Goal: Obtain resource: Download file/media

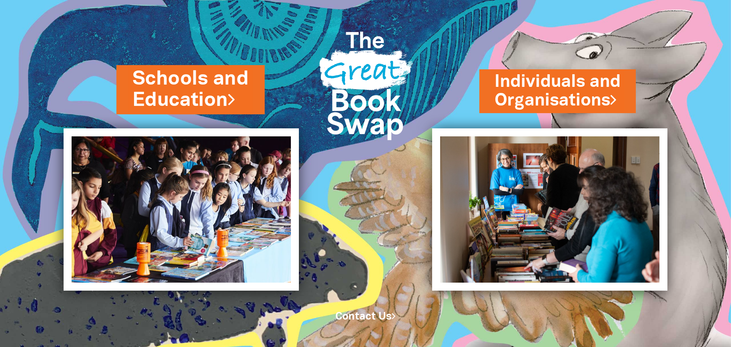
click at [156, 101] on link "Schools and Education" at bounding box center [190, 89] width 116 height 48
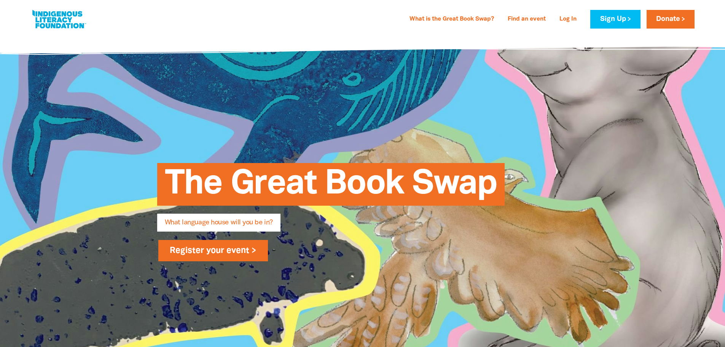
click at [224, 257] on link "Register your event >" at bounding box center [213, 250] width 110 height 21
click at [567, 20] on link "Log In" at bounding box center [568, 19] width 26 height 12
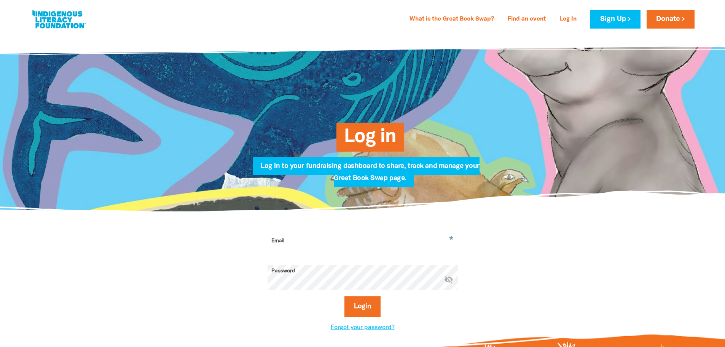
click at [335, 247] on input "Email" at bounding box center [363, 246] width 190 height 24
paste input "[PERSON_NAME][EMAIL_ADDRESS][PERSON_NAME][DOMAIN_NAME]"
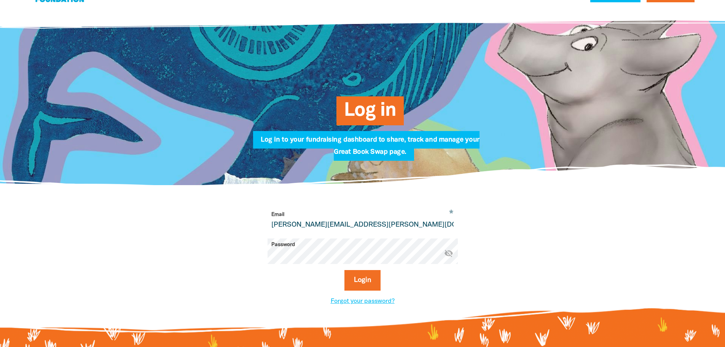
scroll to position [152, 0]
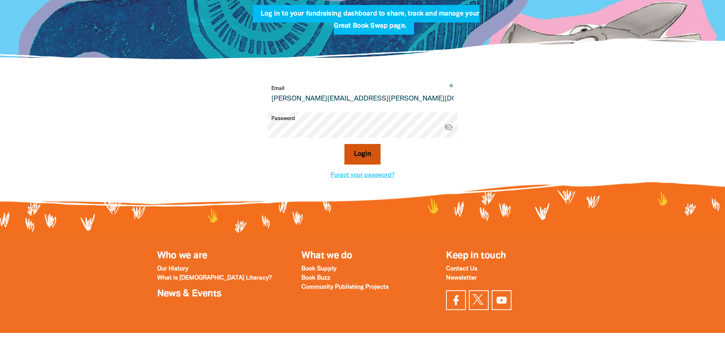
click at [359, 159] on button "Login" at bounding box center [362, 154] width 36 height 21
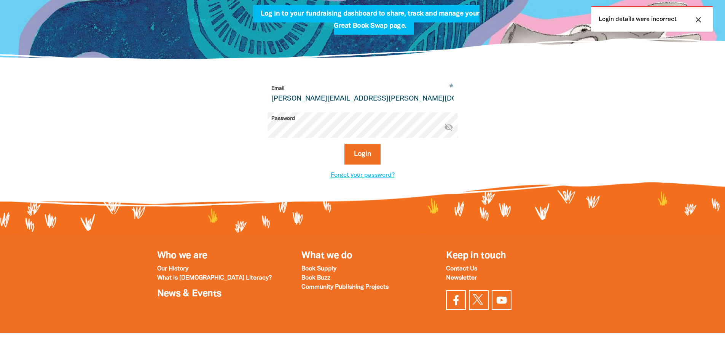
click at [451, 129] on icon "visibility_off" at bounding box center [448, 127] width 9 height 9
click at [277, 102] on input "Laura.stroud@mq.edu.au" at bounding box center [363, 94] width 190 height 24
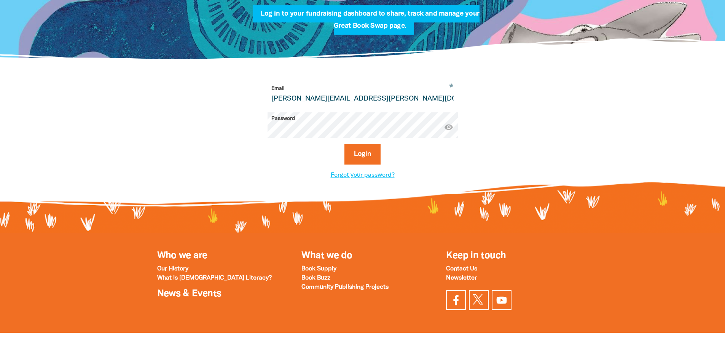
type input "[PERSON_NAME][EMAIL_ADDRESS][PERSON_NAME][DOMAIN_NAME]"
click at [344, 144] on button "Login" at bounding box center [362, 154] width 36 height 21
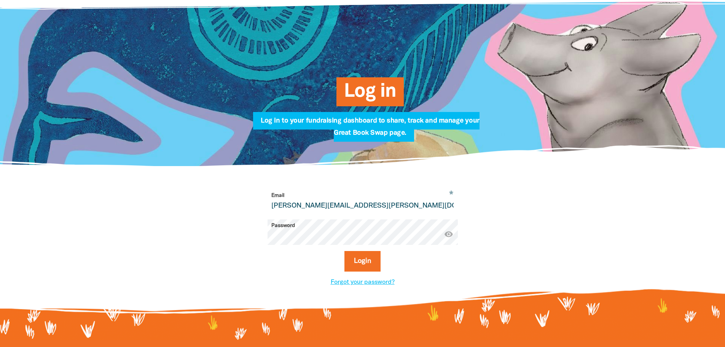
scroll to position [0, 0]
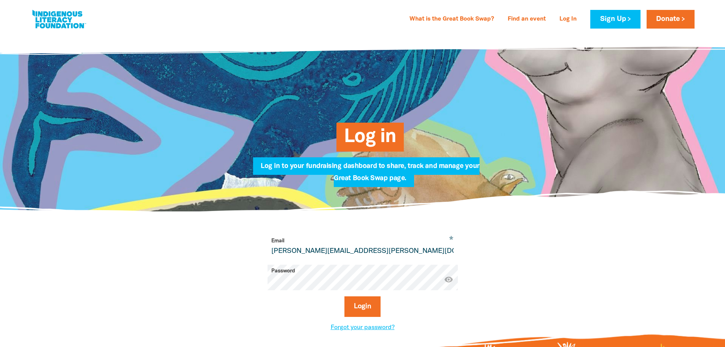
click at [80, 19] on link at bounding box center [58, 19] width 57 height 23
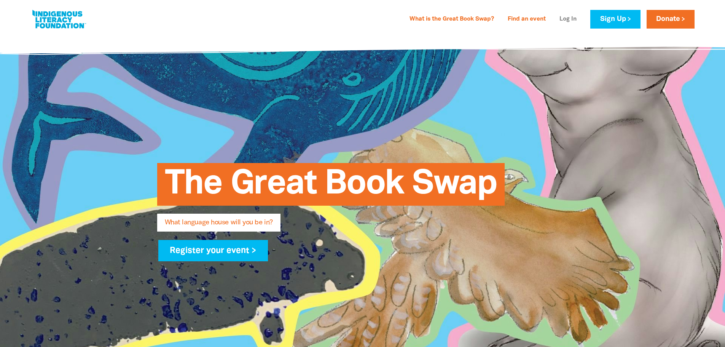
click at [563, 18] on link "Log In" at bounding box center [568, 19] width 26 height 12
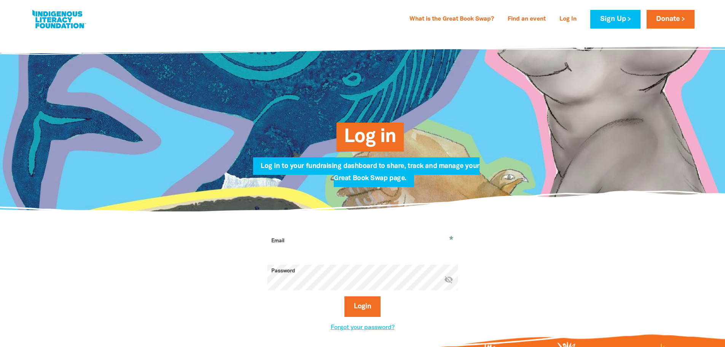
click at [40, 19] on link at bounding box center [58, 19] width 57 height 23
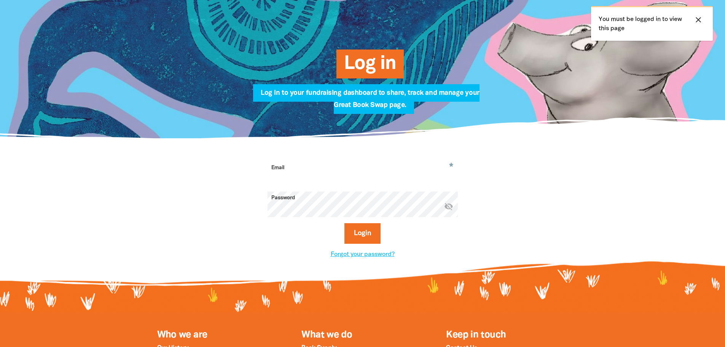
scroll to position [76, 0]
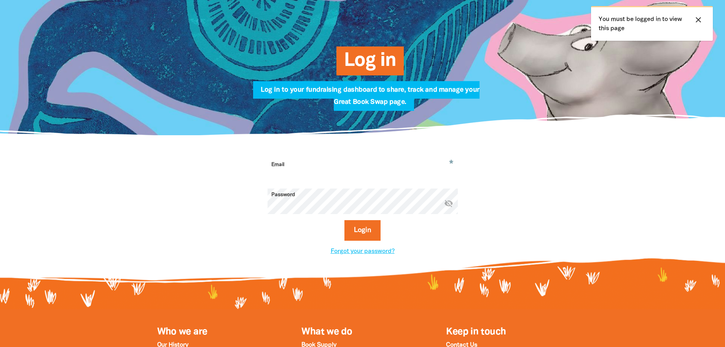
click at [311, 167] on input "Email" at bounding box center [363, 170] width 190 height 24
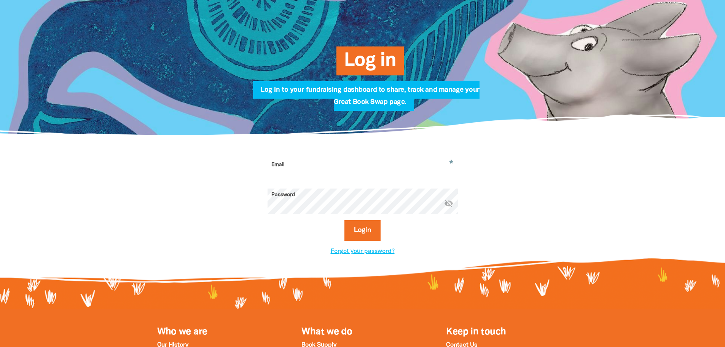
paste input "Waranara2025"
type input "W"
type input "[PERSON_NAME][EMAIL_ADDRESS][PERSON_NAME][DOMAIN_NAME]"
click at [449, 205] on icon "visibility_off" at bounding box center [448, 203] width 9 height 9
click at [375, 241] on button "Login" at bounding box center [362, 230] width 36 height 21
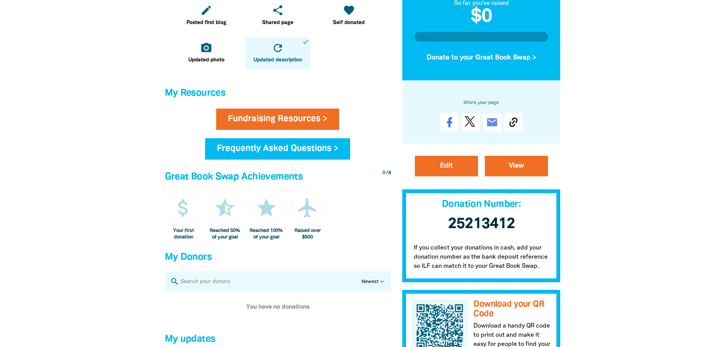
scroll to position [266, 0]
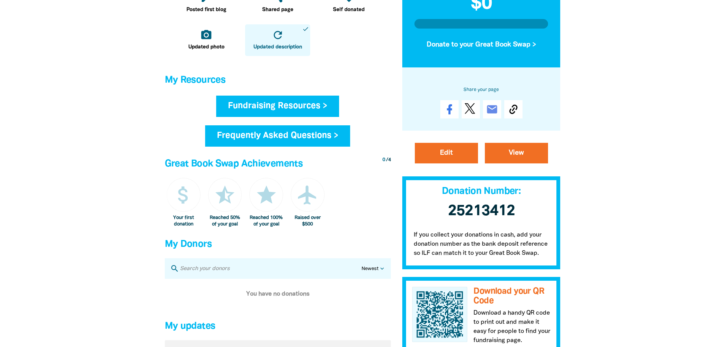
click at [303, 113] on link "Fundraising Resources >" at bounding box center [277, 106] width 123 height 21
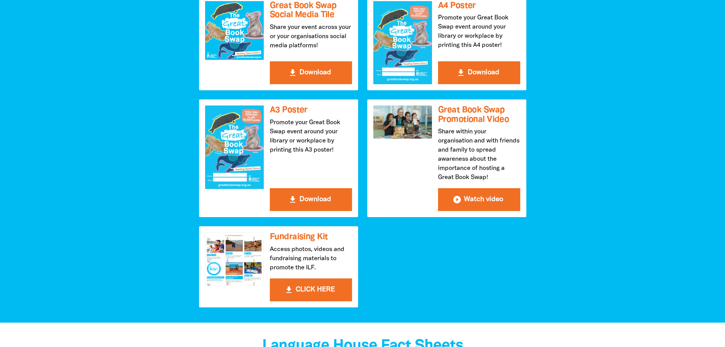
scroll to position [228, 0]
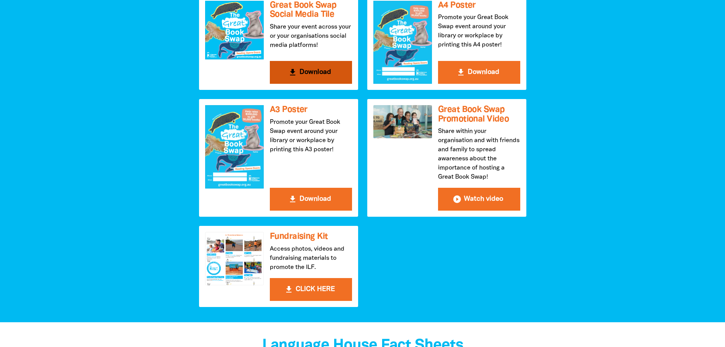
click at [305, 72] on button "get_app Download" at bounding box center [311, 72] width 82 height 23
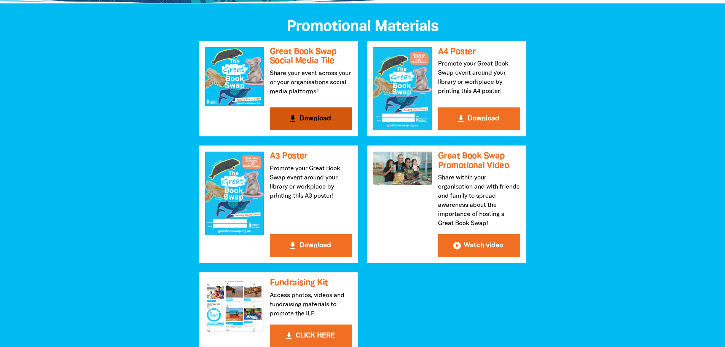
scroll to position [114, 0]
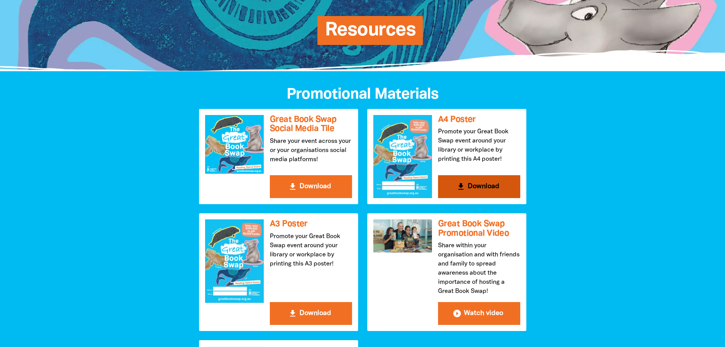
click at [495, 188] on button "get_app Download" at bounding box center [479, 186] width 82 height 23
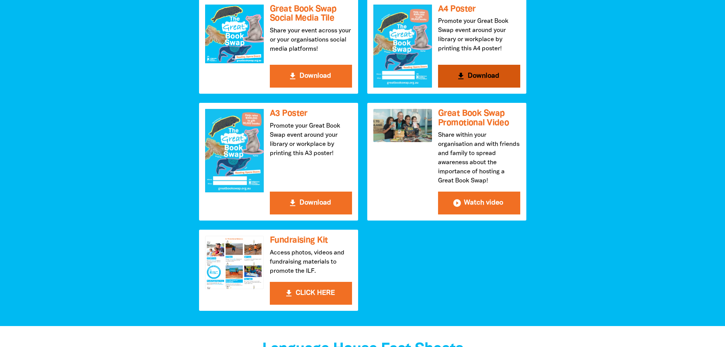
scroll to position [228, 0]
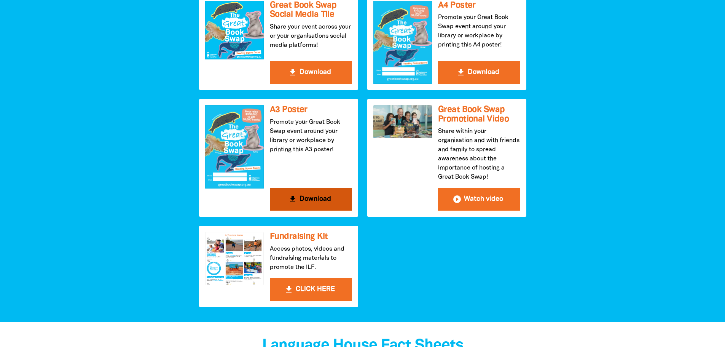
click at [323, 197] on button "get_app Download" at bounding box center [311, 199] width 82 height 23
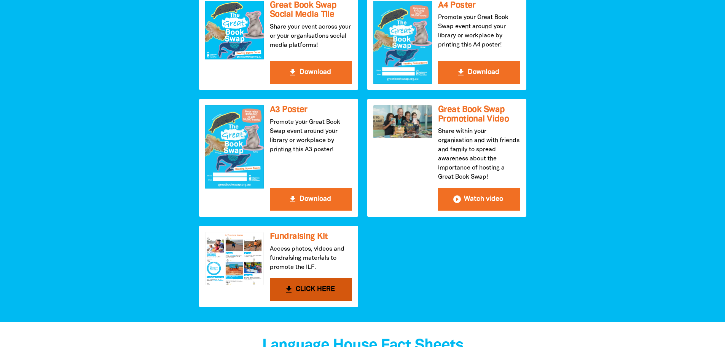
click at [288, 284] on button "get_app CLICK HERE" at bounding box center [311, 289] width 82 height 23
